Goal: Task Accomplishment & Management: Use online tool/utility

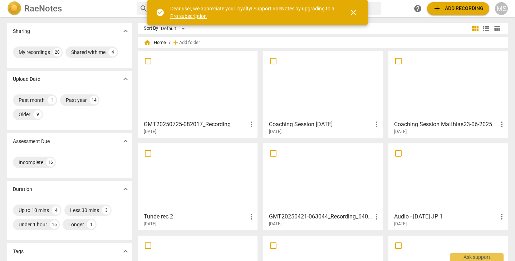
click at [453, 9] on span "add Add recording" at bounding box center [458, 8] width 51 height 9
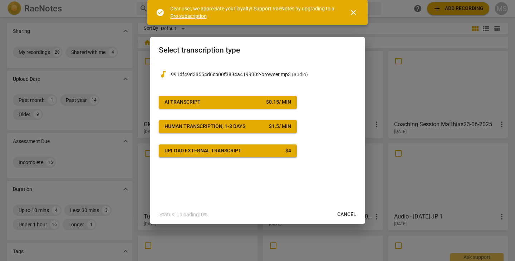
click at [209, 100] on span "AI Transcript $ 0.15 / min" at bounding box center [227, 102] width 127 height 7
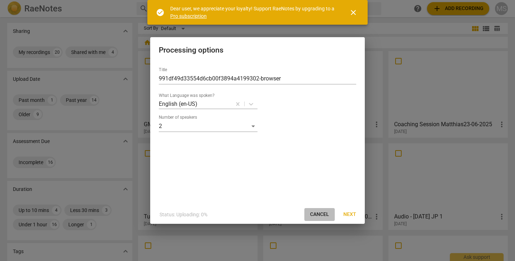
click at [324, 211] on span "Cancel" at bounding box center [319, 214] width 19 height 7
click at [354, 11] on span "close" at bounding box center [353, 12] width 9 height 9
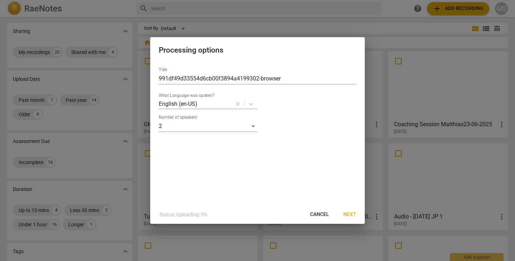
click at [402, 60] on div at bounding box center [257, 130] width 515 height 261
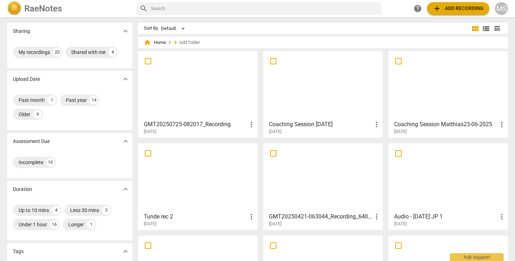
click at [447, 9] on span "add Add recording" at bounding box center [458, 8] width 51 height 9
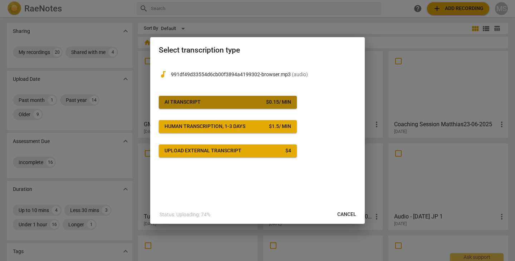
click at [199, 99] on div "AI Transcript" at bounding box center [182, 102] width 36 height 7
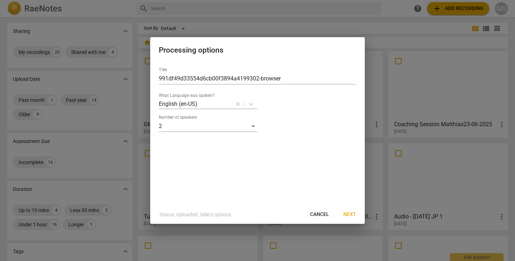
click at [353, 214] on span "Next" at bounding box center [349, 214] width 13 height 7
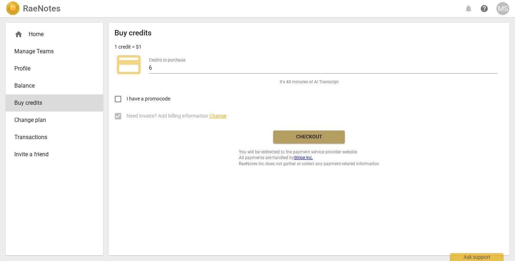
click at [295, 136] on span "Checkout" at bounding box center [309, 136] width 60 height 7
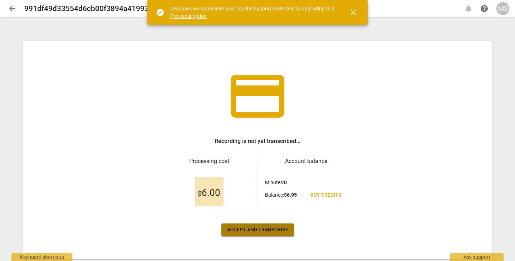
click at [240, 231] on span "Accept and transcribe" at bounding box center [257, 229] width 61 height 7
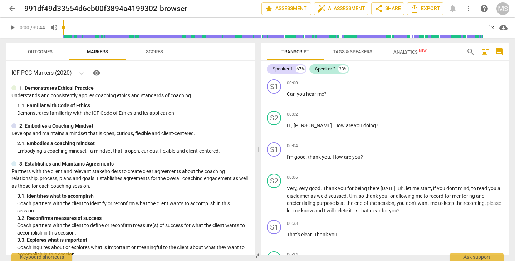
click at [403, 52] on span "Analytics New" at bounding box center [409, 51] width 33 height 5
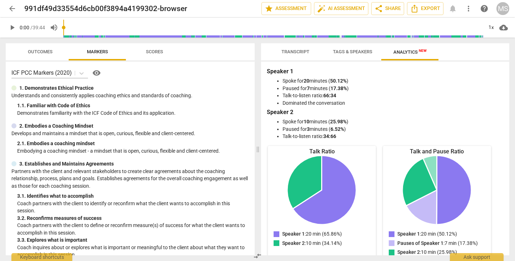
click at [344, 52] on span "Tags & Speakers" at bounding box center [352, 51] width 39 height 5
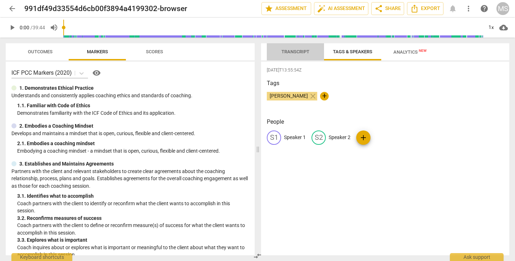
click at [304, 51] on span "Transcript" at bounding box center [295, 51] width 28 height 5
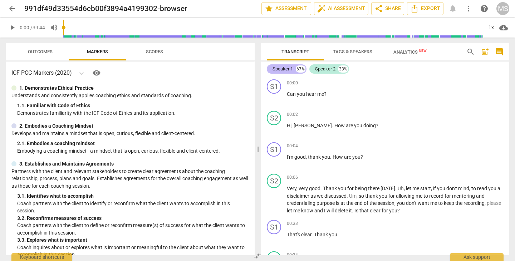
click at [291, 68] on div "Speaker 1" at bounding box center [282, 68] width 20 height 7
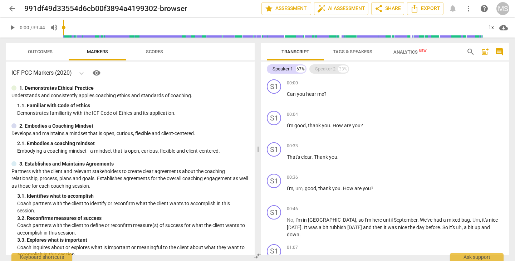
click at [332, 67] on div "Speaker 2" at bounding box center [325, 68] width 20 height 7
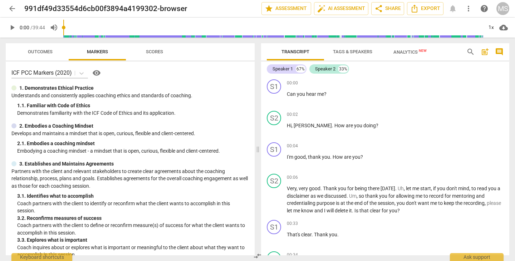
click at [342, 55] on span "Tags & Speakers" at bounding box center [352, 52] width 56 height 10
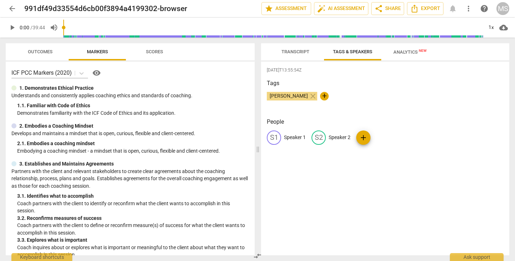
click at [321, 138] on div "S2" at bounding box center [318, 137] width 14 height 14
type input "JP"
click at [291, 137] on p "Speaker 1" at bounding box center [295, 138] width 22 height 8
type input "Client"
click at [417, 175] on div "[DATE]T13:55:54Z Tags [PERSON_NAME] close + People edit Client delete JP JP add" at bounding box center [385, 158] width 248 height 194
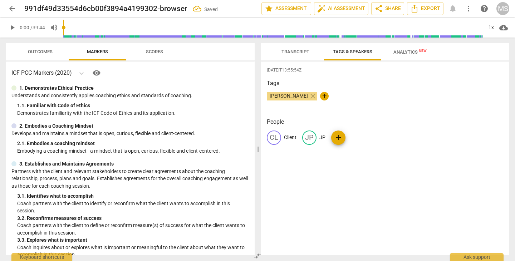
click at [404, 54] on span "Analytics New" at bounding box center [409, 51] width 33 height 5
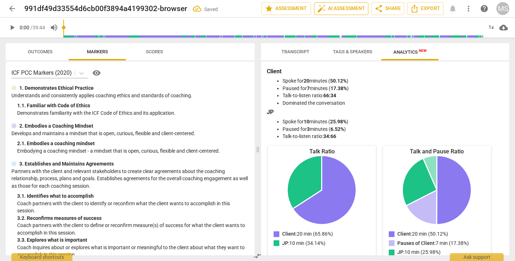
click at [349, 10] on span "auto_fix_high AI Assessment" at bounding box center [341, 8] width 48 height 9
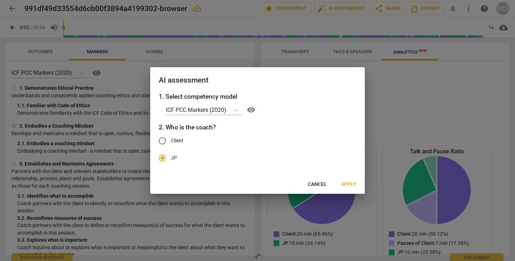
click at [347, 182] on span "Apply" at bounding box center [348, 184] width 15 height 7
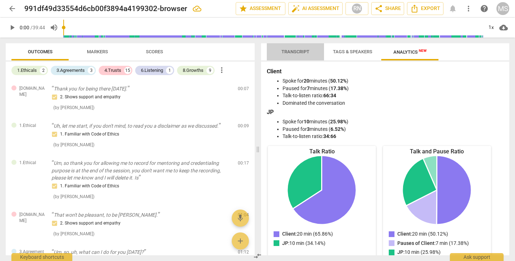
click at [300, 51] on span "Transcript" at bounding box center [295, 51] width 28 height 5
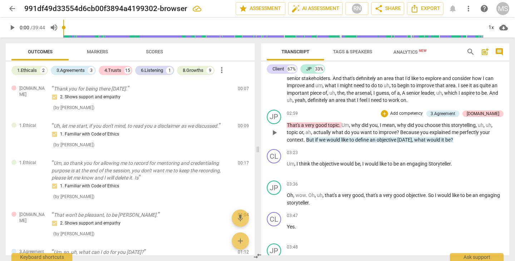
scroll to position [507, 0]
